Goal: Task Accomplishment & Management: Manage account settings

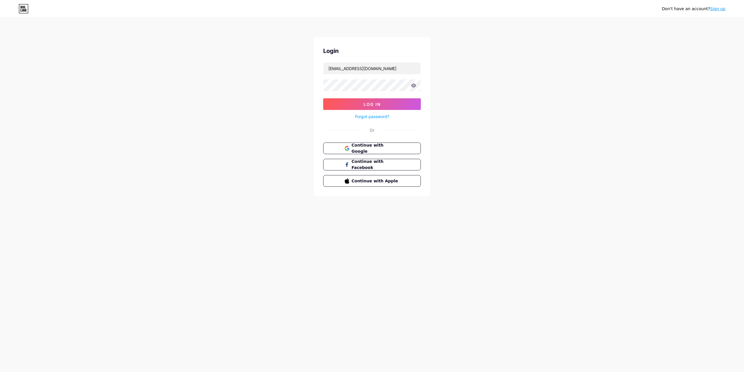
type input "[EMAIL_ADDRESS][DOMAIN_NAME]"
click at [415, 86] on icon at bounding box center [413, 85] width 5 height 4
click at [366, 103] on span "Log In" at bounding box center [372, 104] width 17 height 5
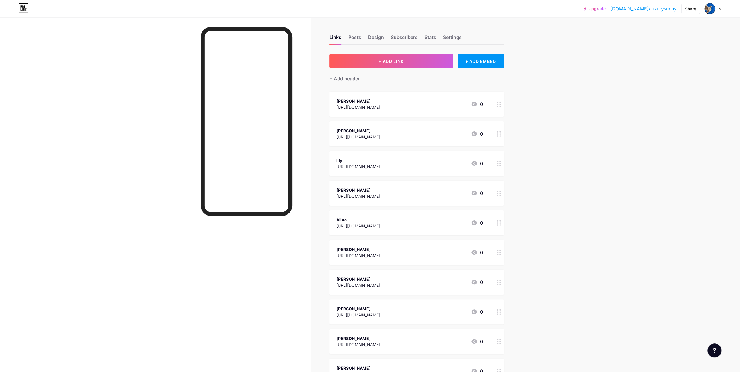
click at [380, 101] on div "[PERSON_NAME]" at bounding box center [358, 101] width 44 height 6
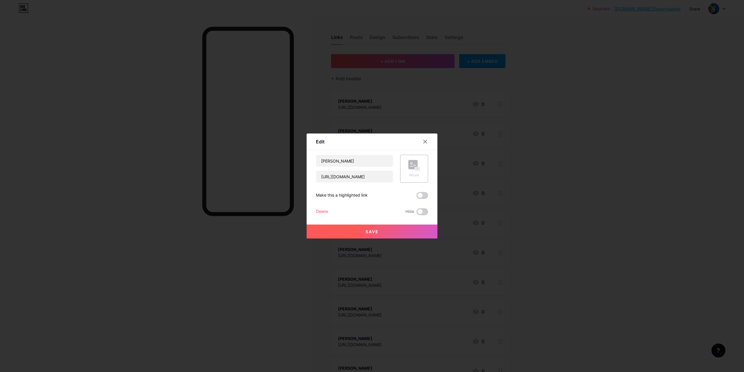
click at [374, 230] on span "Save" at bounding box center [372, 231] width 13 height 5
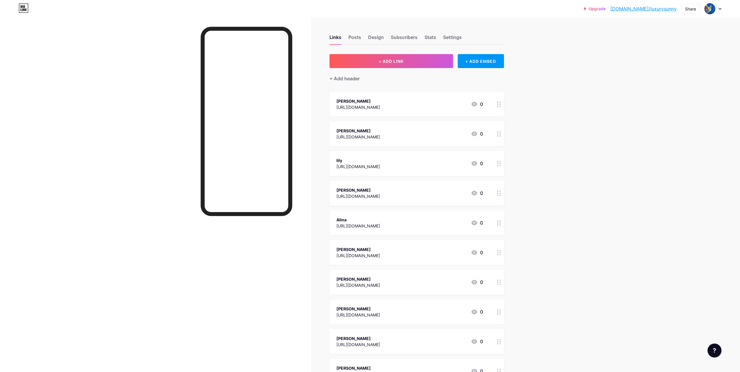
click at [176, 173] on div at bounding box center [155, 203] width 311 height 372
click at [435, 110] on div "[PERSON_NAME] [URL][DOMAIN_NAME] 0" at bounding box center [416, 104] width 174 height 25
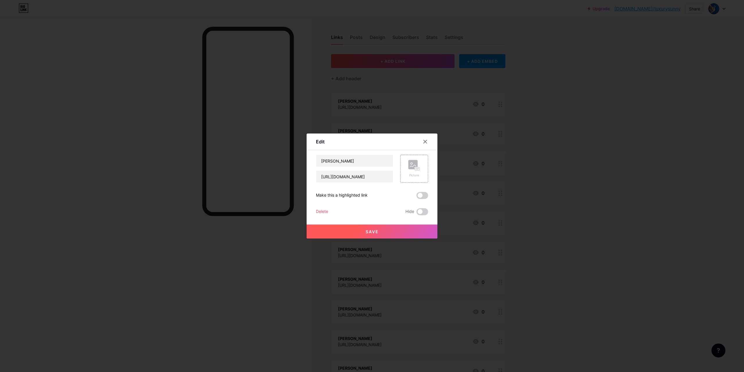
click at [414, 88] on div at bounding box center [372, 186] width 744 height 372
